Goal: Transaction & Acquisition: Purchase product/service

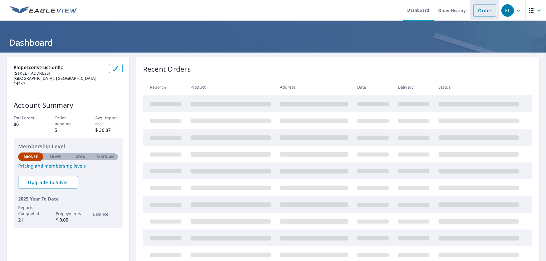
click at [478, 11] on link "Order" at bounding box center [484, 11] width 23 height 12
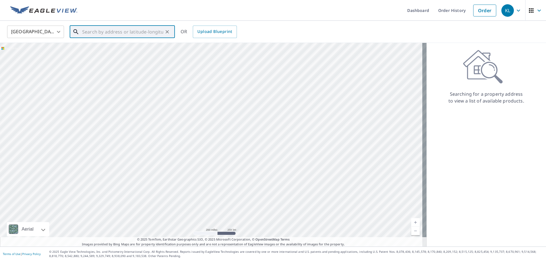
click at [86, 32] on input "text" at bounding box center [122, 32] width 81 height 16
click at [84, 55] on p "[GEOGRAPHIC_DATA], [GEOGRAPHIC_DATA] 14454" at bounding box center [125, 57] width 89 height 11
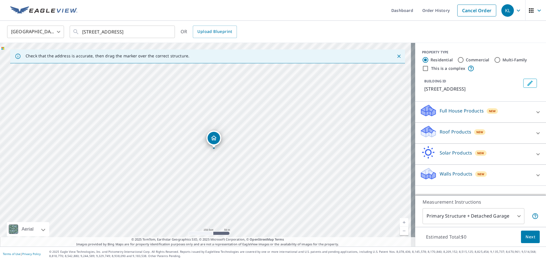
click at [206, 190] on div "[STREET_ADDRESS]" at bounding box center [207, 145] width 415 height 204
drag, startPoint x: 204, startPoint y: 138, endPoint x: 199, endPoint y: 145, distance: 8.5
click at [207, 159] on div "[STREET_ADDRESS]" at bounding box center [207, 145] width 415 height 204
click at [208, 163] on div "[STREET_ADDRESS]" at bounding box center [207, 145] width 415 height 204
click at [201, 181] on div "[STREET_ADDRESS]" at bounding box center [207, 145] width 415 height 204
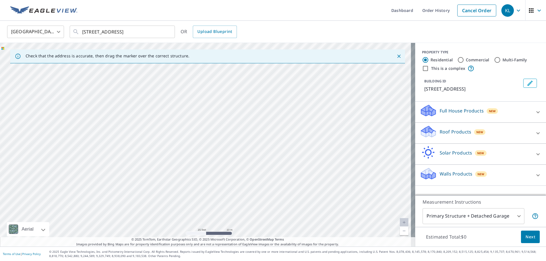
drag, startPoint x: 199, startPoint y: 156, endPoint x: 198, endPoint y: 207, distance: 51.8
click at [198, 207] on div "[STREET_ADDRESS]" at bounding box center [207, 145] width 415 height 204
drag, startPoint x: 187, startPoint y: 142, endPoint x: 188, endPoint y: 202, distance: 60.3
click at [188, 202] on div "[STREET_ADDRESS]" at bounding box center [207, 145] width 415 height 204
drag, startPoint x: 192, startPoint y: 131, endPoint x: 192, endPoint y: 154, distance: 23.0
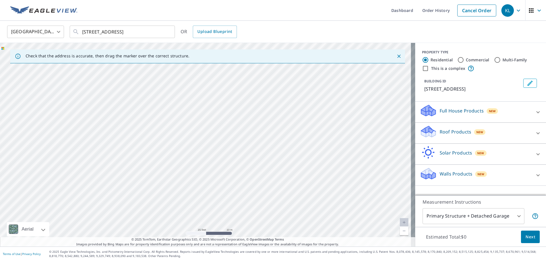
click at [192, 154] on div "[STREET_ADDRESS]" at bounding box center [207, 145] width 415 height 204
click at [87, 32] on input "[STREET_ADDRESS]" at bounding box center [122, 32] width 81 height 16
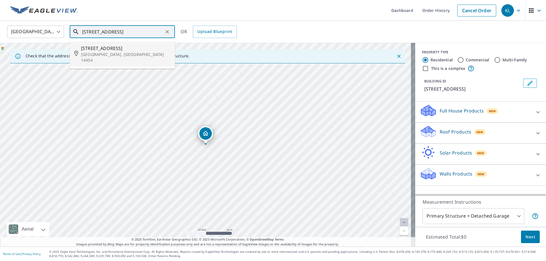
click at [97, 47] on span "[STREET_ADDRESS]" at bounding box center [125, 48] width 89 height 7
type input "[STREET_ADDRESS]"
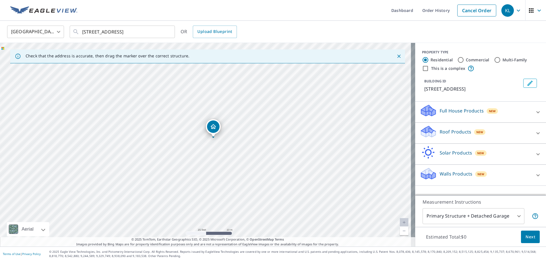
click at [535, 132] on icon at bounding box center [538, 133] width 7 height 7
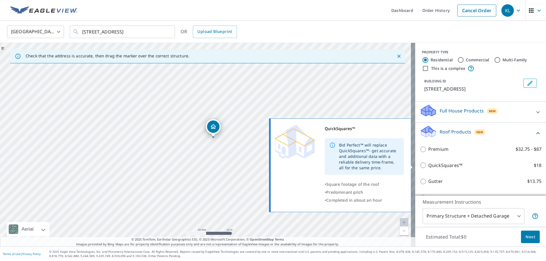
click at [445, 165] on p "QuickSquares™" at bounding box center [445, 165] width 34 height 7
click at [428, 165] on input "QuickSquares™ $18" at bounding box center [424, 165] width 9 height 7
checkbox input "true"
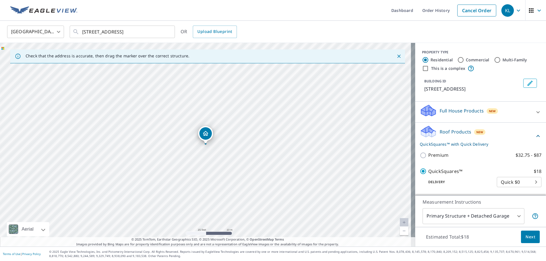
click at [525, 236] on span "Next" at bounding box center [530, 237] width 10 height 7
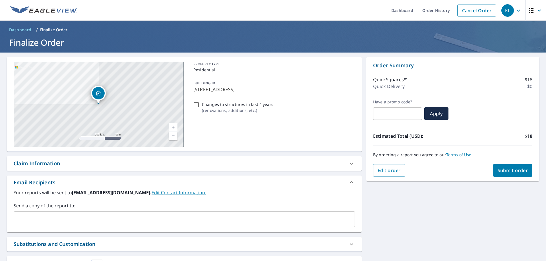
click at [514, 169] on span "Submit order" at bounding box center [513, 170] width 30 height 6
